Goal: Check status: Check status

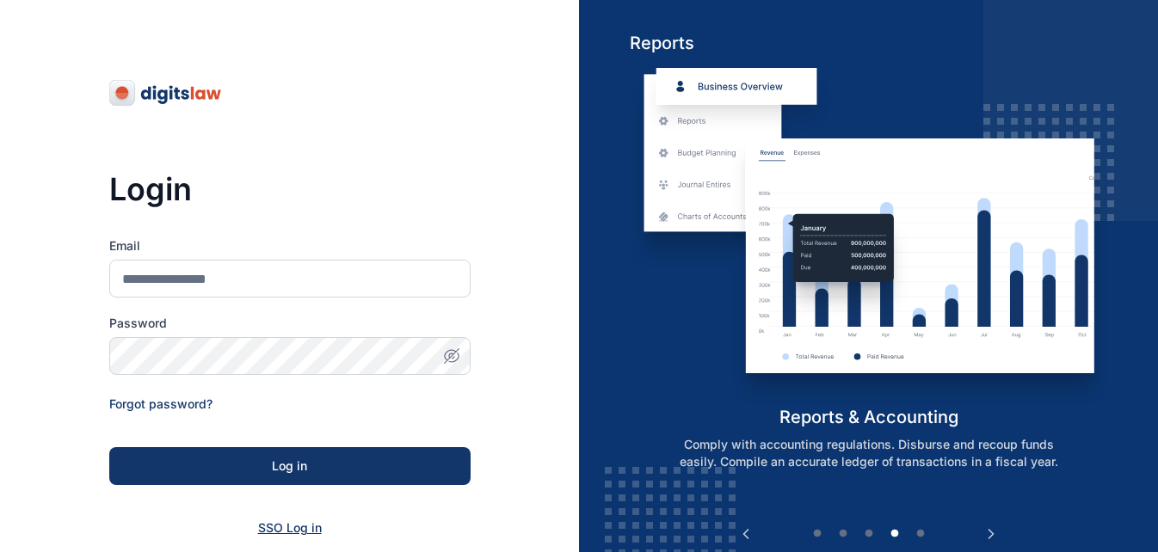
click at [274, 533] on span "SSO Log in" at bounding box center [290, 527] width 64 height 15
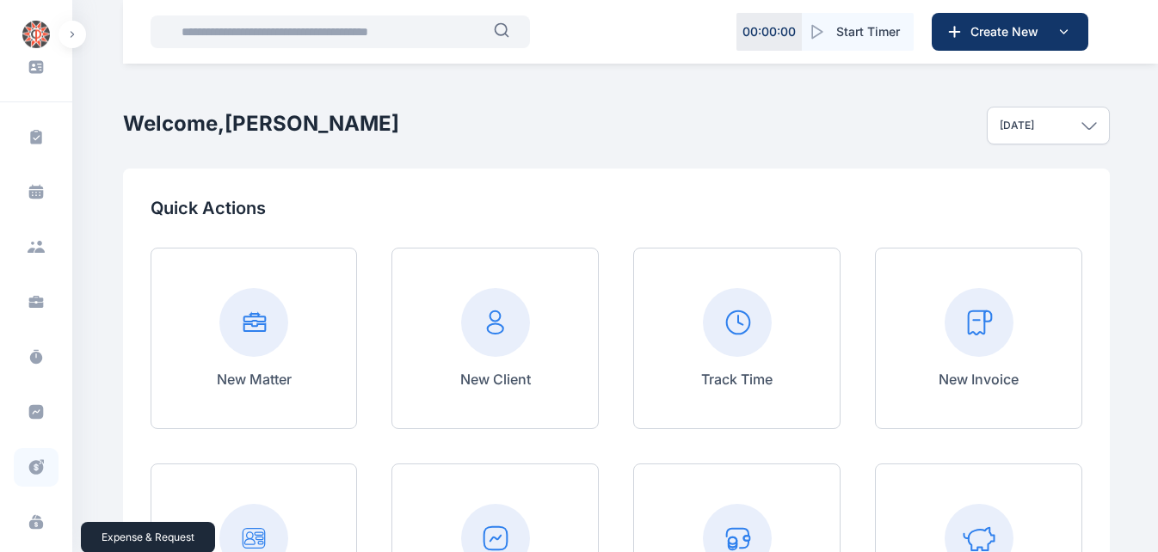
scroll to position [75, 0]
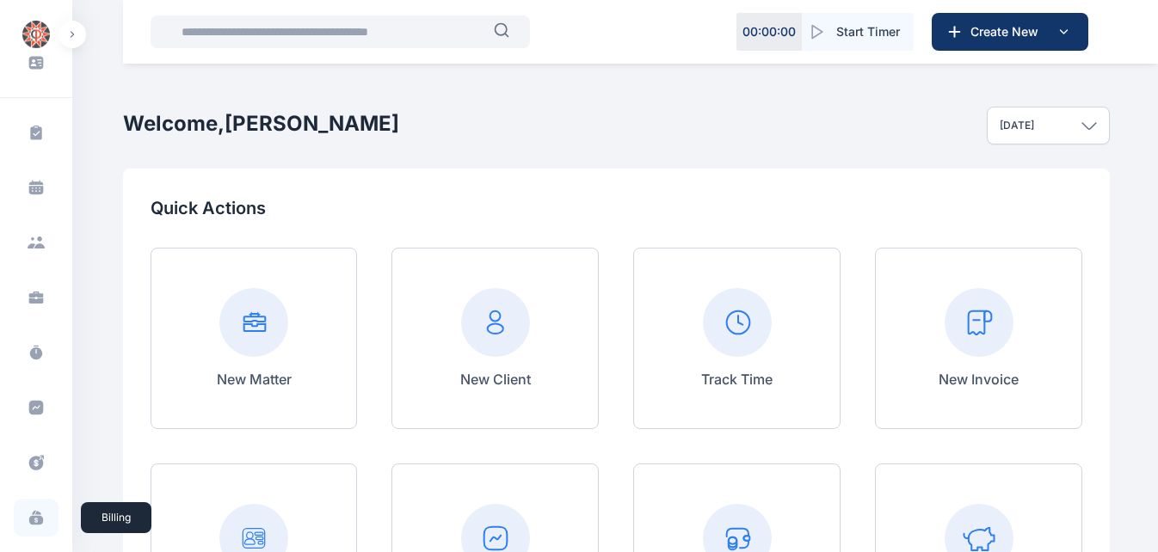
click at [33, 522] on icon at bounding box center [36, 517] width 17 height 17
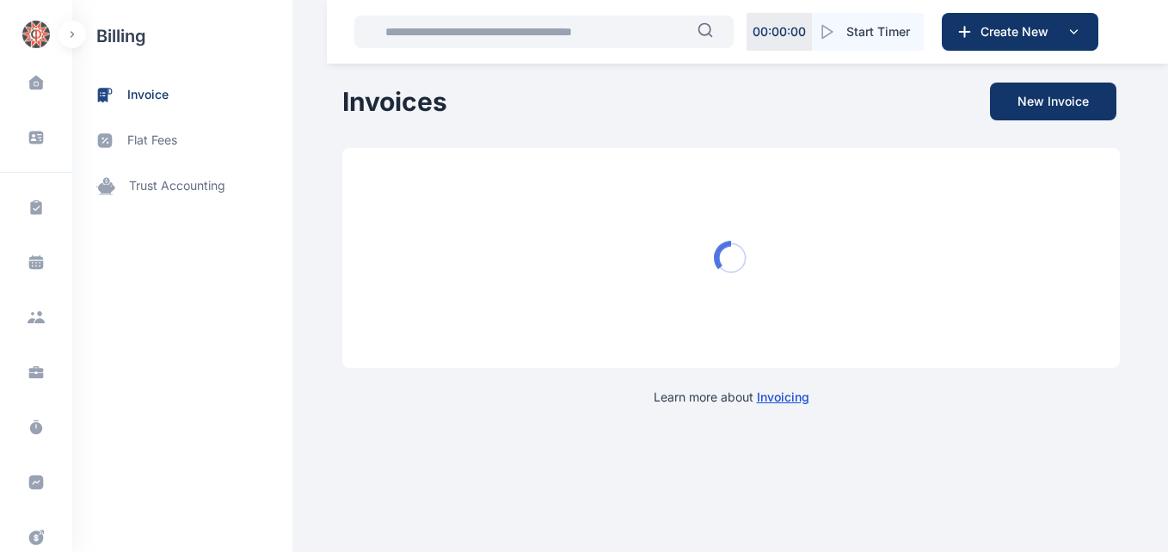
click at [485, 45] on input "text" at bounding box center [536, 32] width 323 height 34
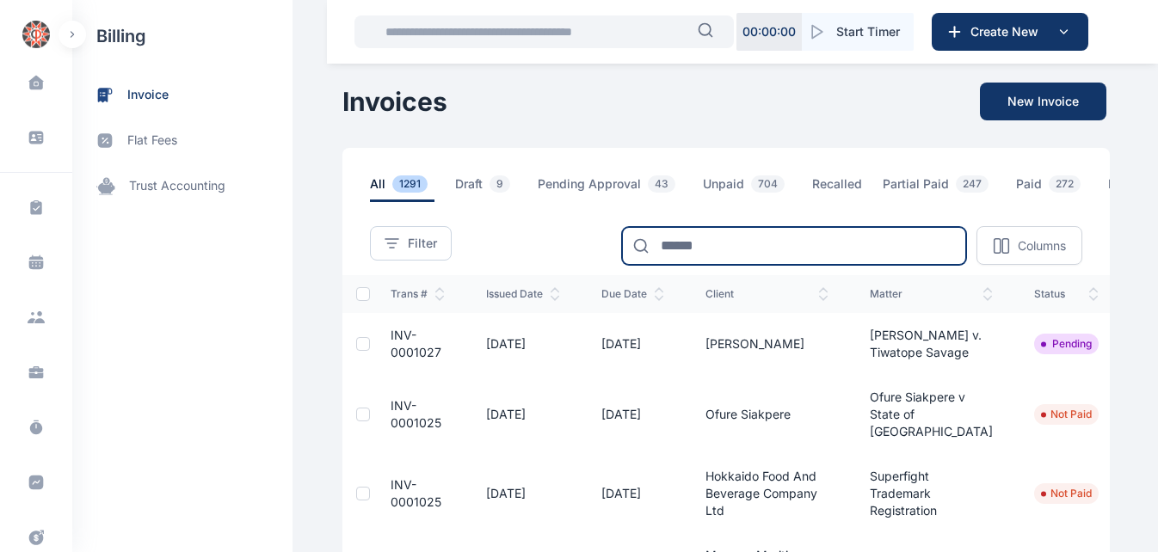
click at [822, 246] on input at bounding box center [794, 246] width 344 height 38
type input "*******"
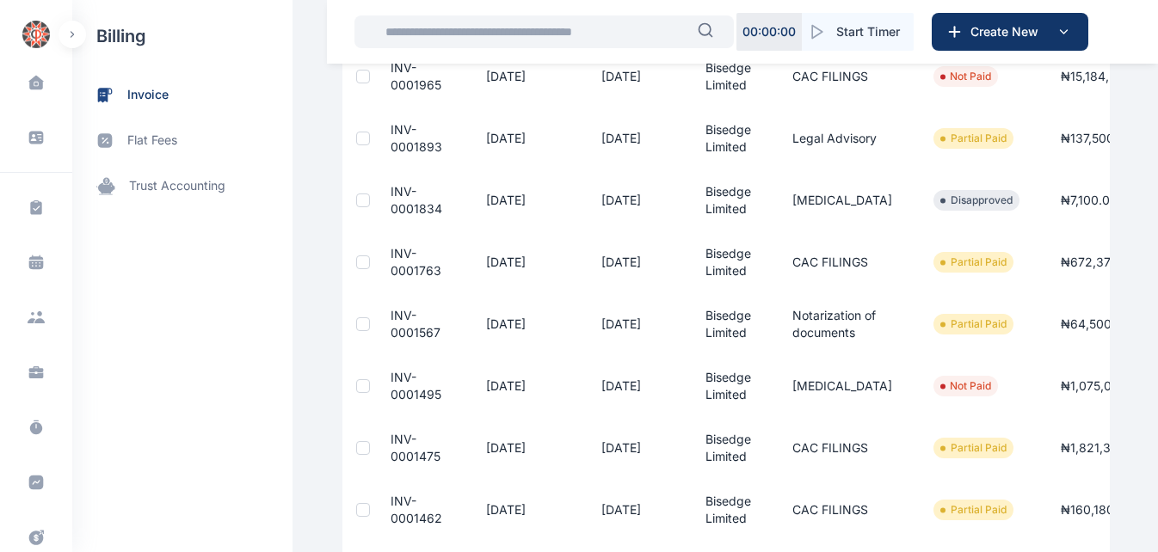
scroll to position [393, 0]
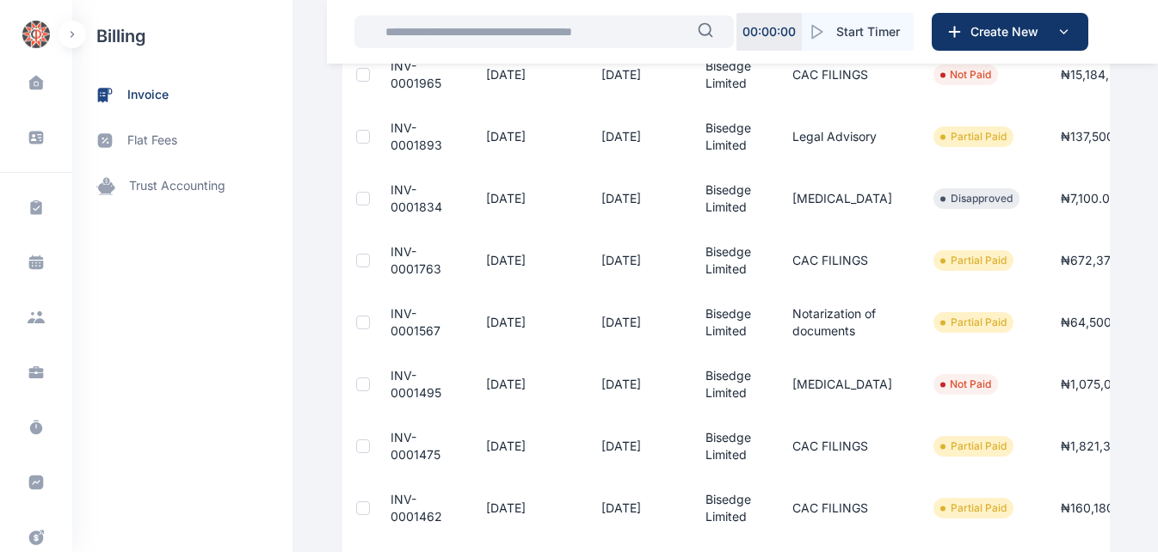
click at [403, 214] on span "INV-0001834" at bounding box center [417, 198] width 52 height 32
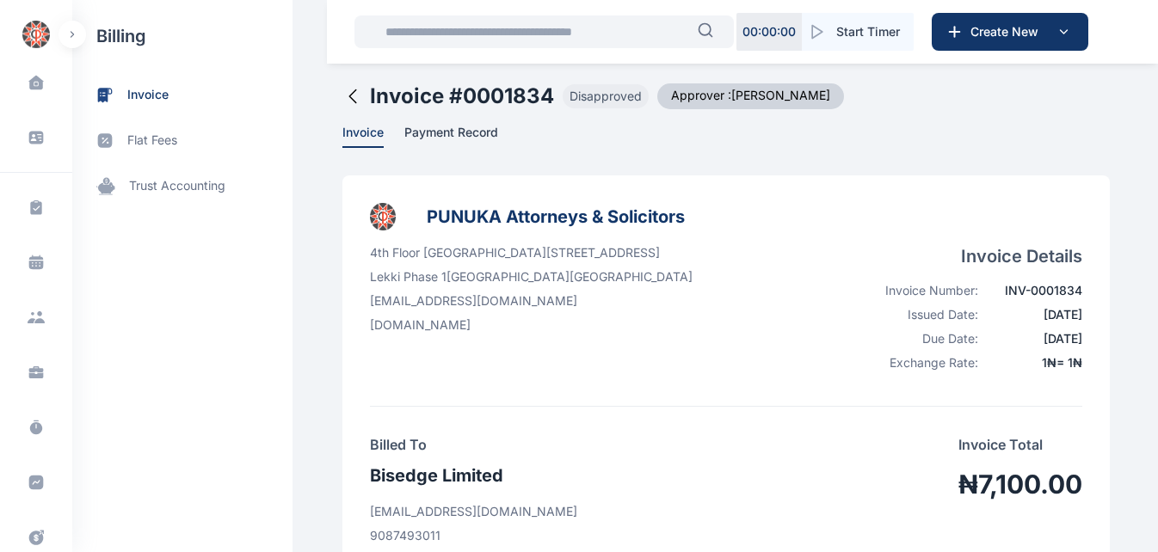
click at [346, 95] on icon at bounding box center [352, 96] width 21 height 21
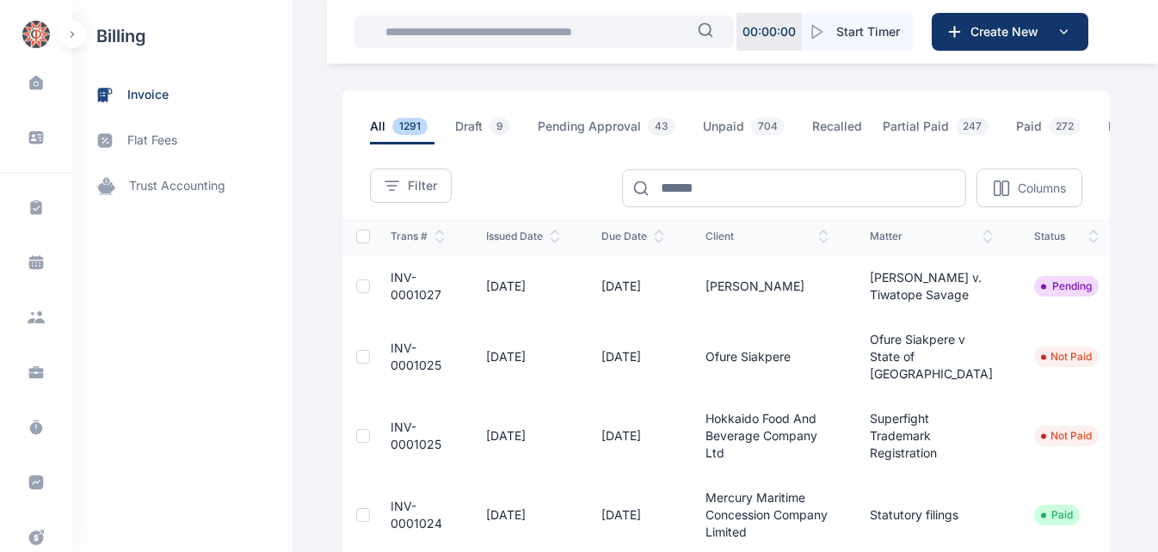
scroll to position [59, 0]
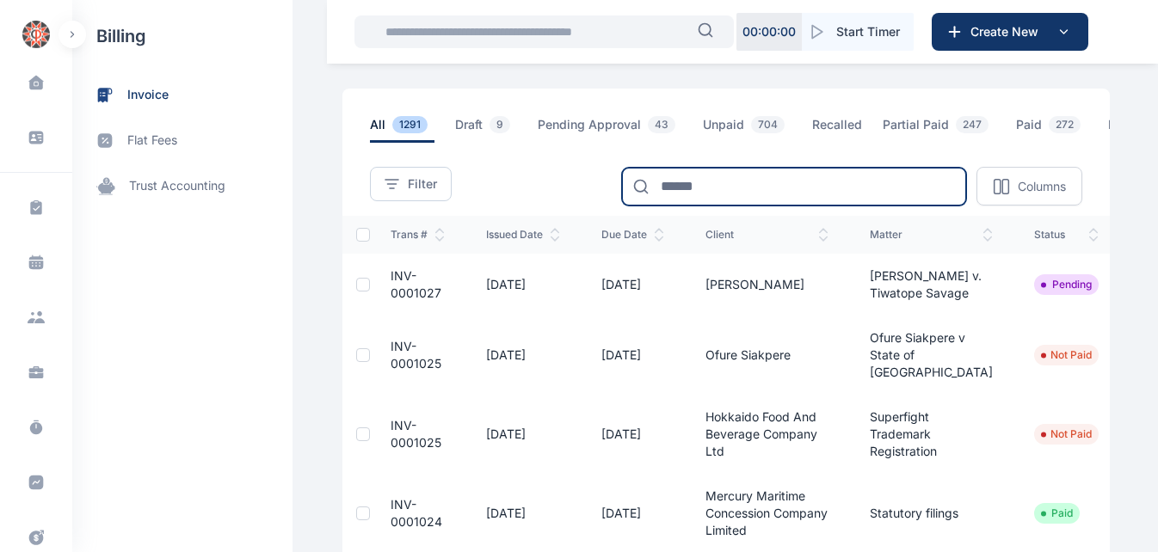
click at [770, 194] on input at bounding box center [794, 187] width 344 height 38
type input "*******"
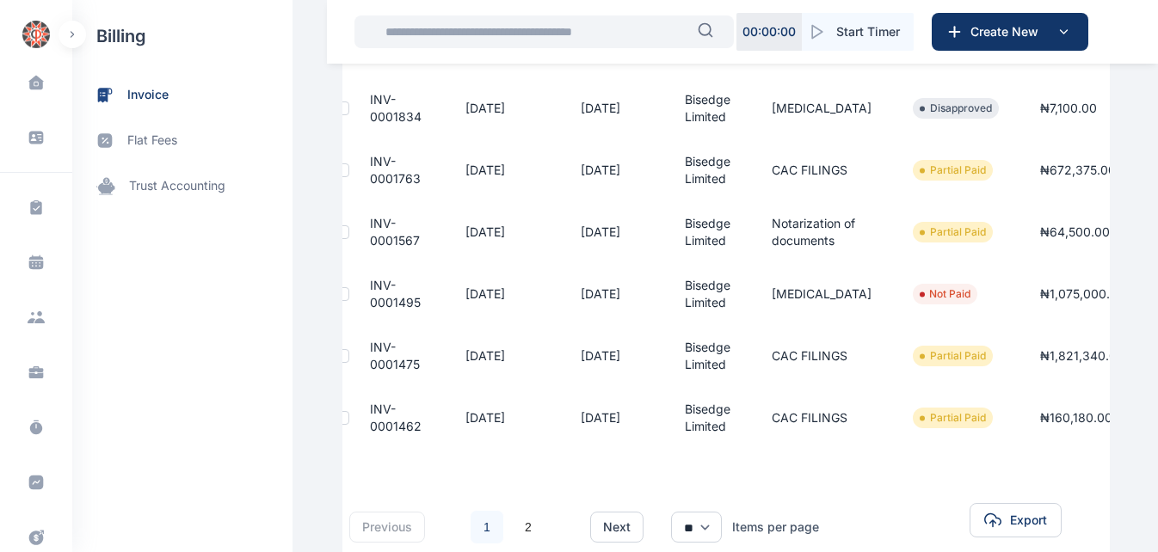
scroll to position [0, 0]
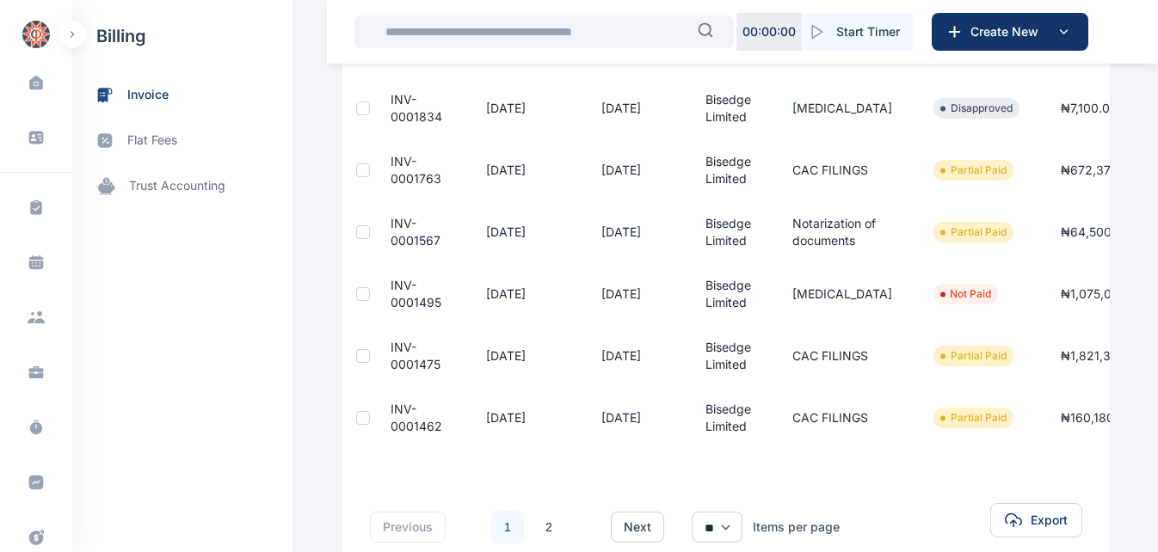
click at [400, 434] on span "INV-0001462" at bounding box center [417, 418] width 52 height 32
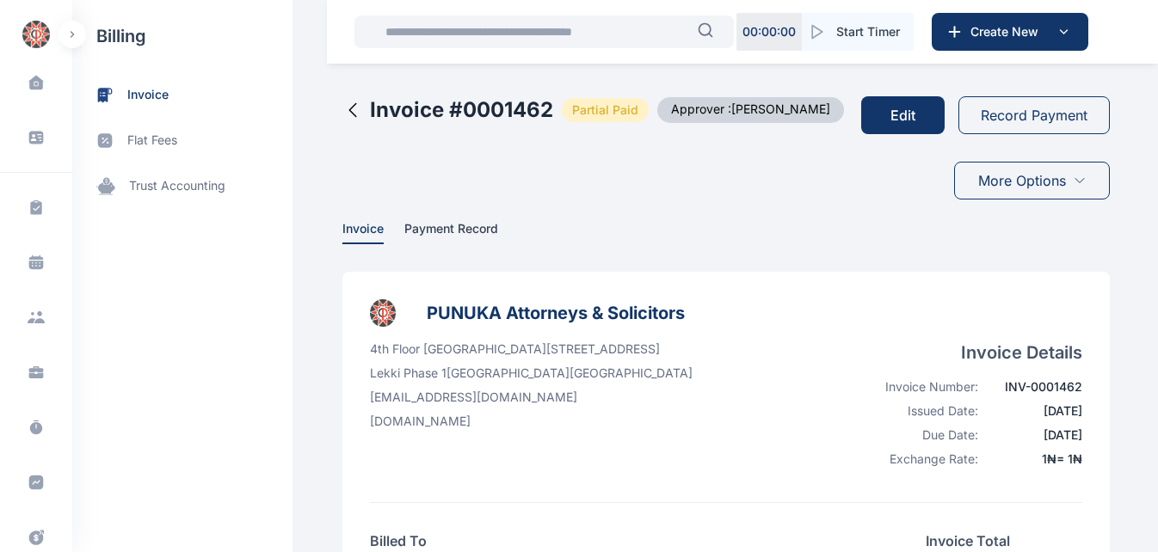
click at [349, 108] on icon at bounding box center [352, 110] width 7 height 13
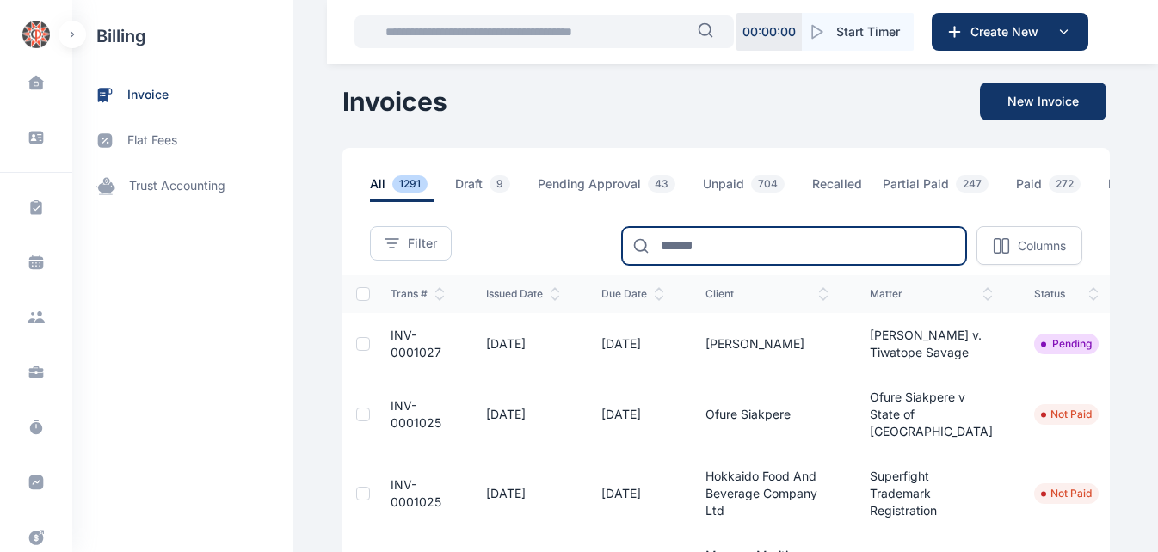
click at [680, 257] on input at bounding box center [794, 246] width 344 height 38
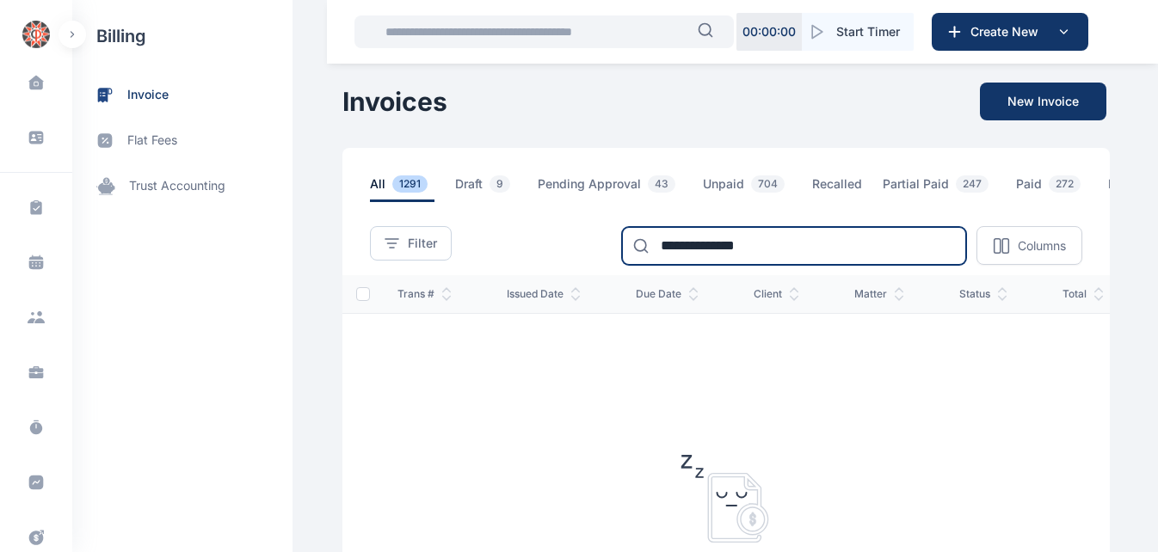
click at [766, 252] on input "**********" at bounding box center [794, 246] width 344 height 38
type input "*******"
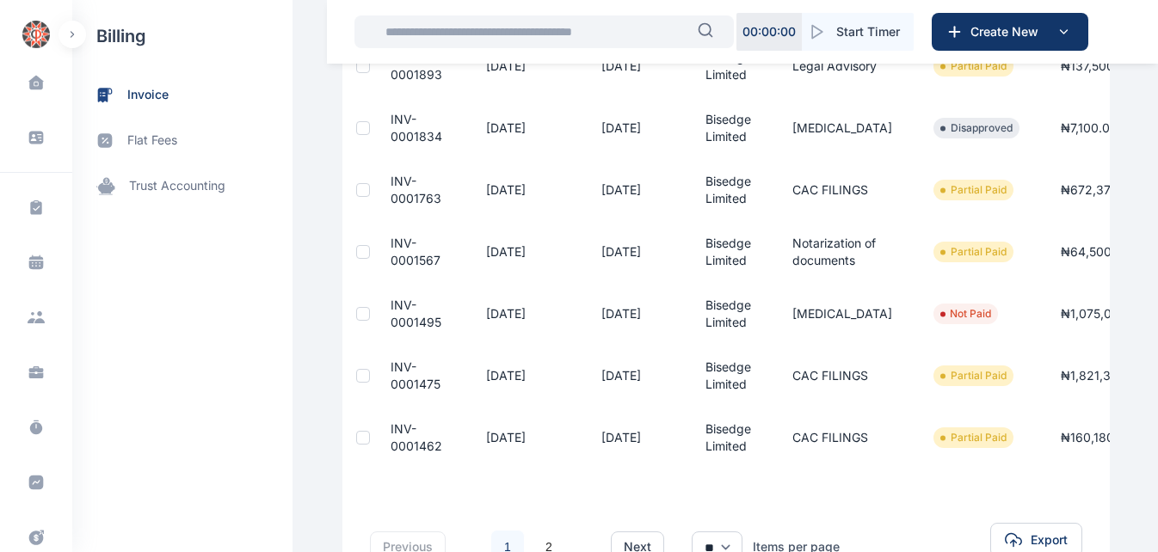
scroll to position [461, 0]
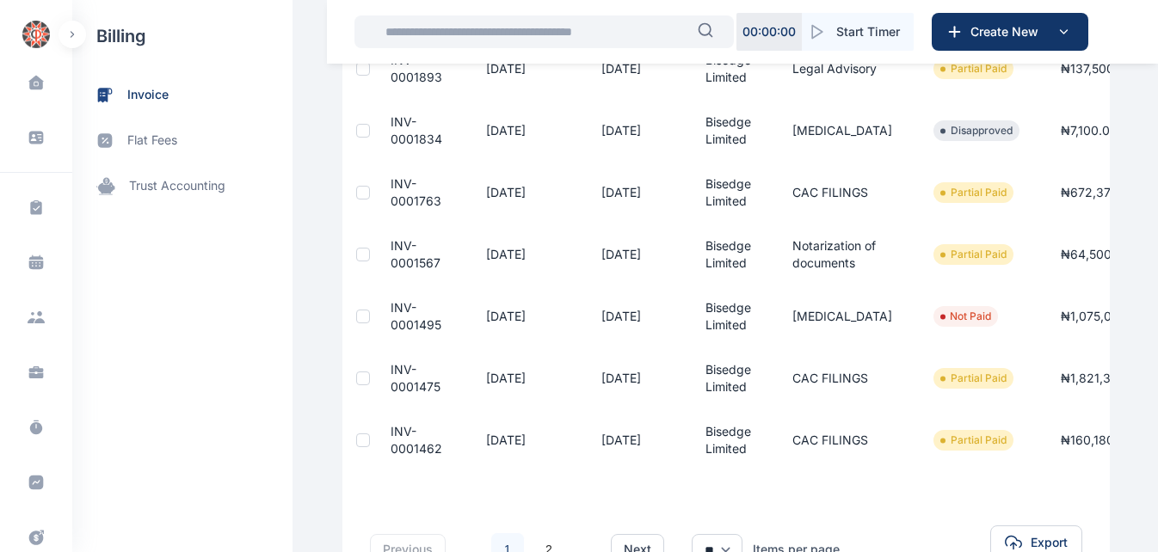
click at [392, 208] on span "INV-0001763" at bounding box center [416, 192] width 51 height 32
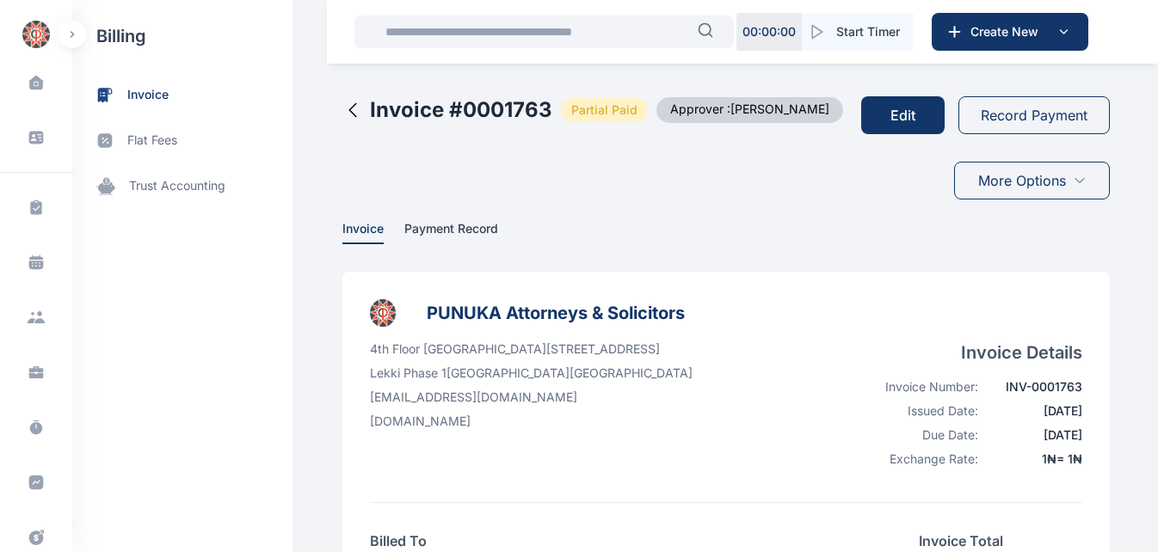
click at [349, 111] on icon at bounding box center [352, 110] width 7 height 13
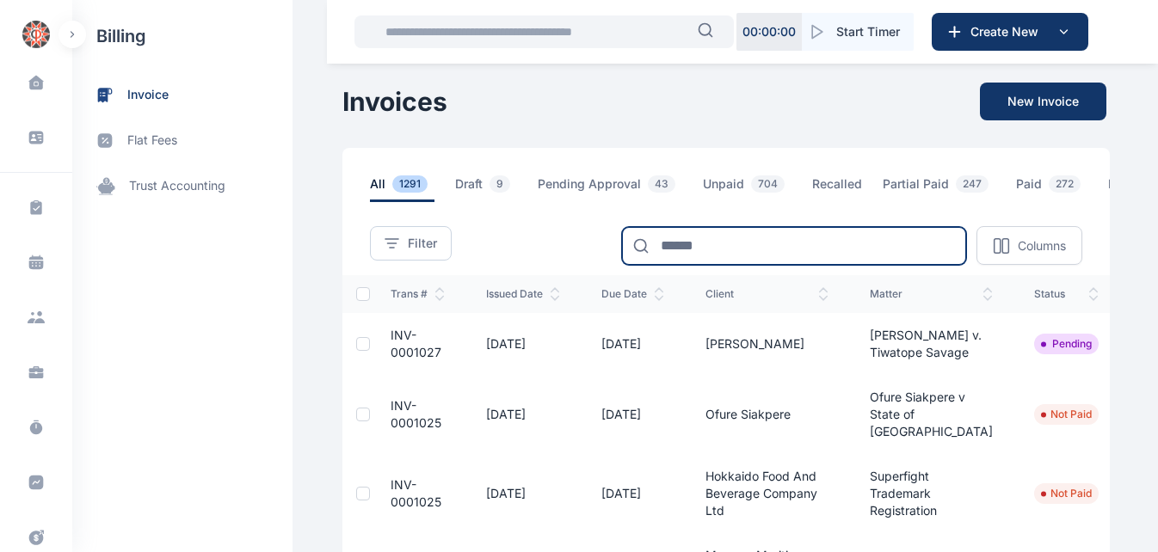
click at [811, 265] on input at bounding box center [794, 246] width 344 height 38
type input "*******"
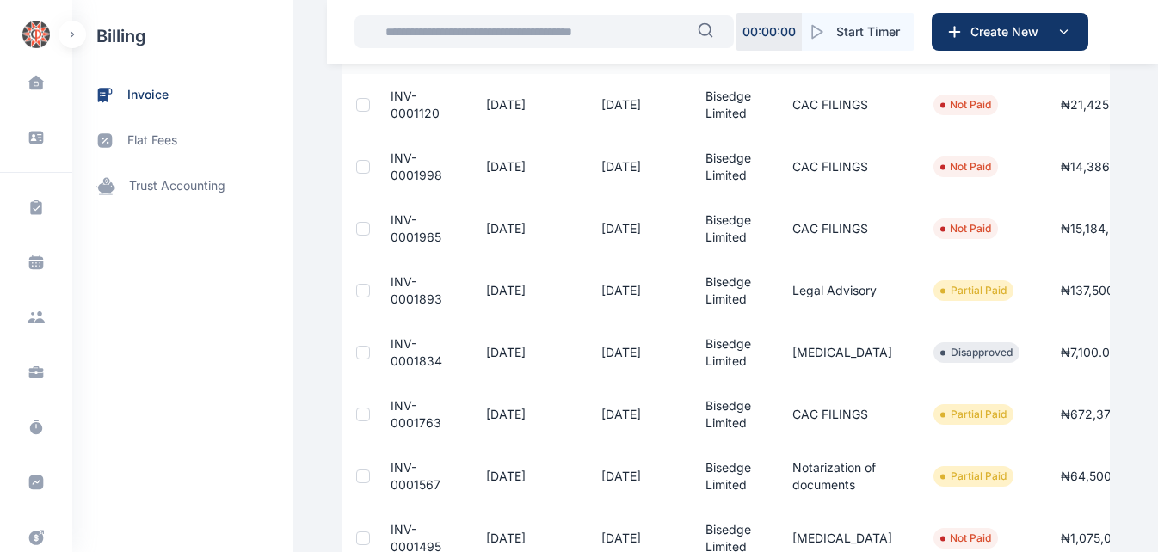
scroll to position [238, 0]
click at [393, 245] on span "INV-0001965" at bounding box center [416, 229] width 51 height 32
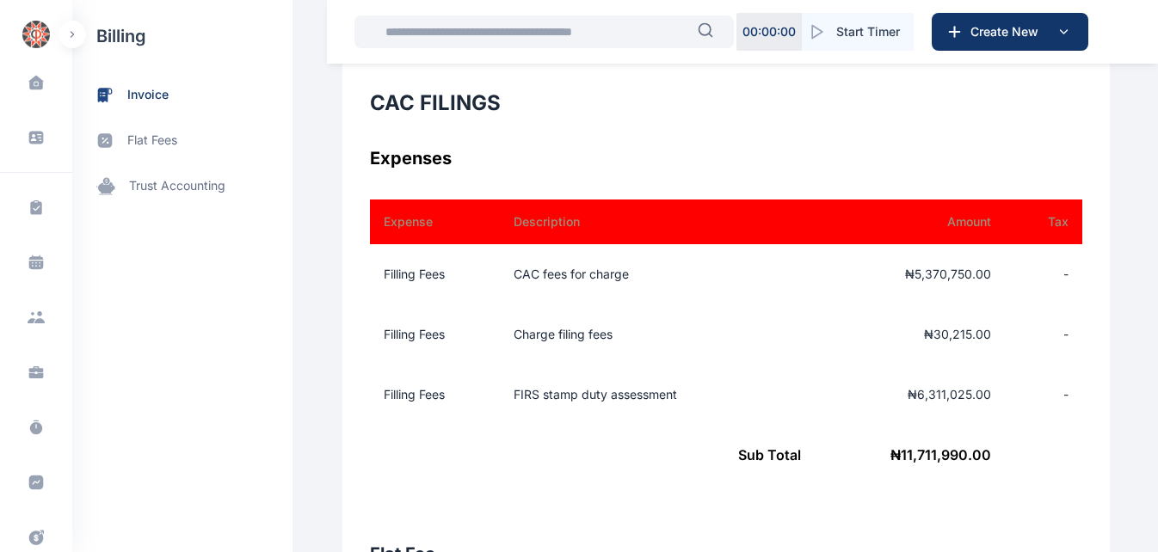
scroll to position [613, 0]
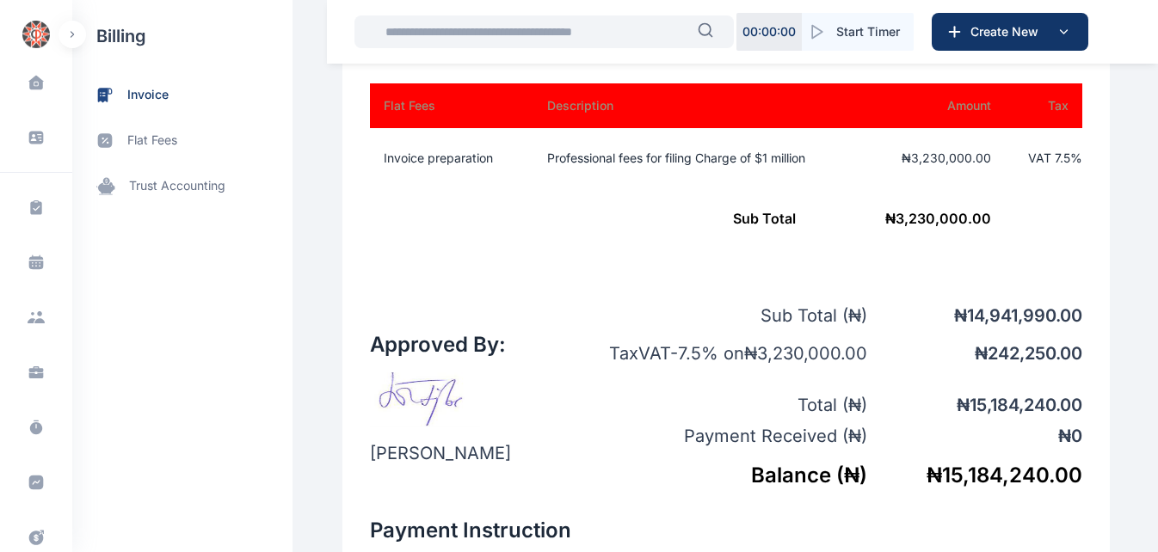
scroll to position [1127, 0]
